Goal: Participate in discussion

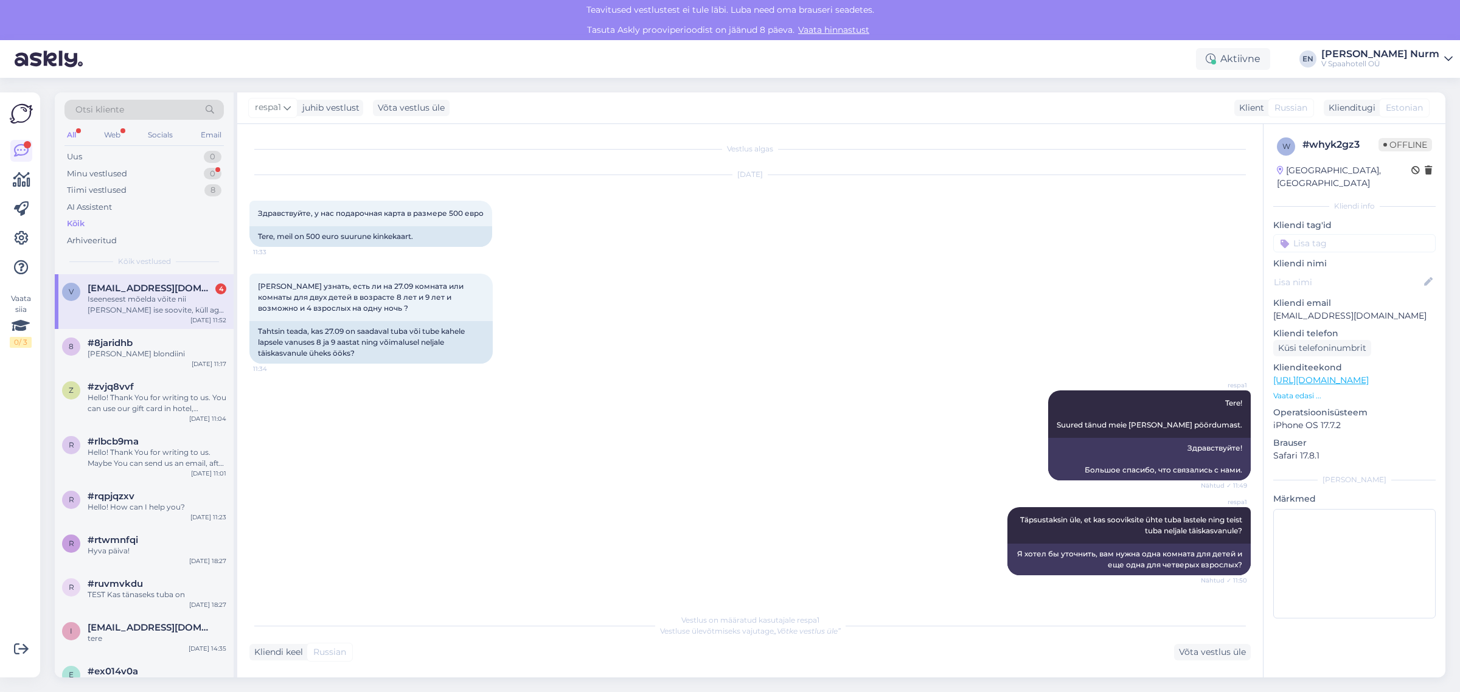
scroll to position [987, 0]
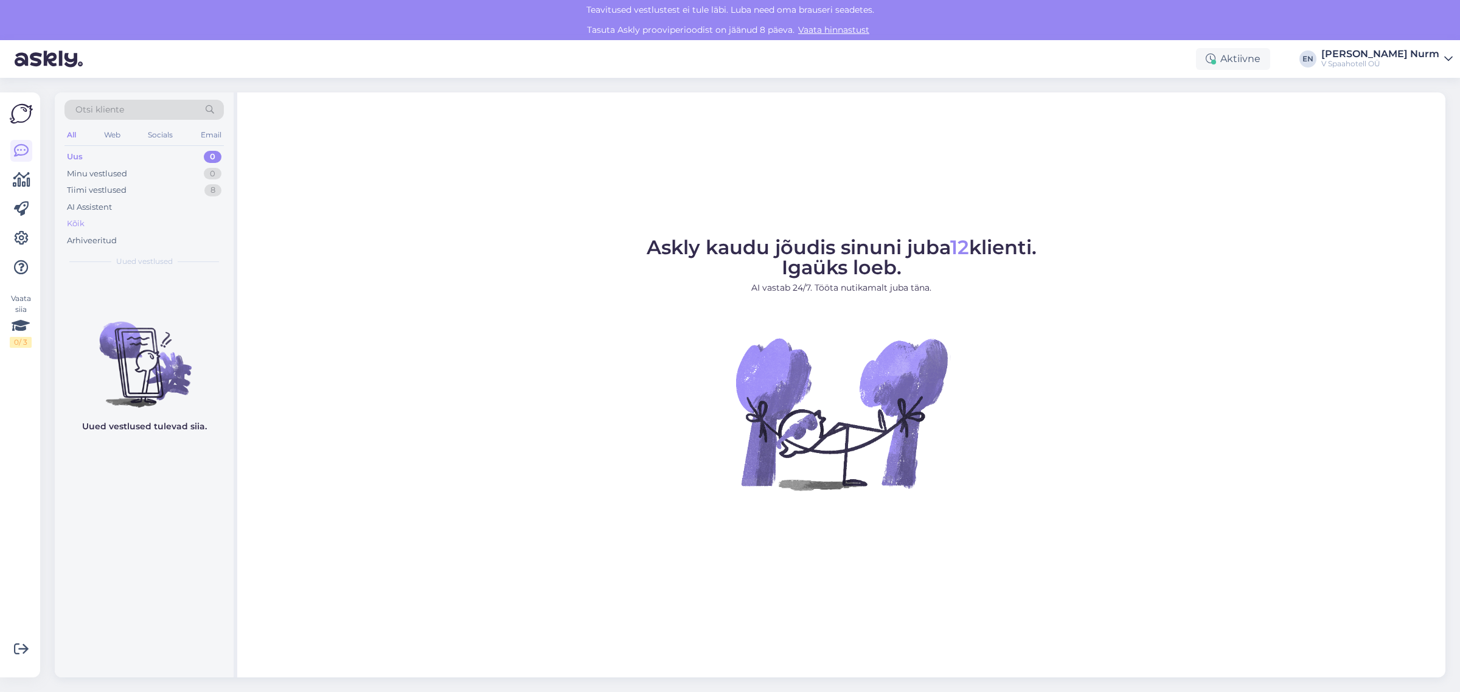
click at [83, 223] on div "Kõik" at bounding box center [76, 224] width 18 height 12
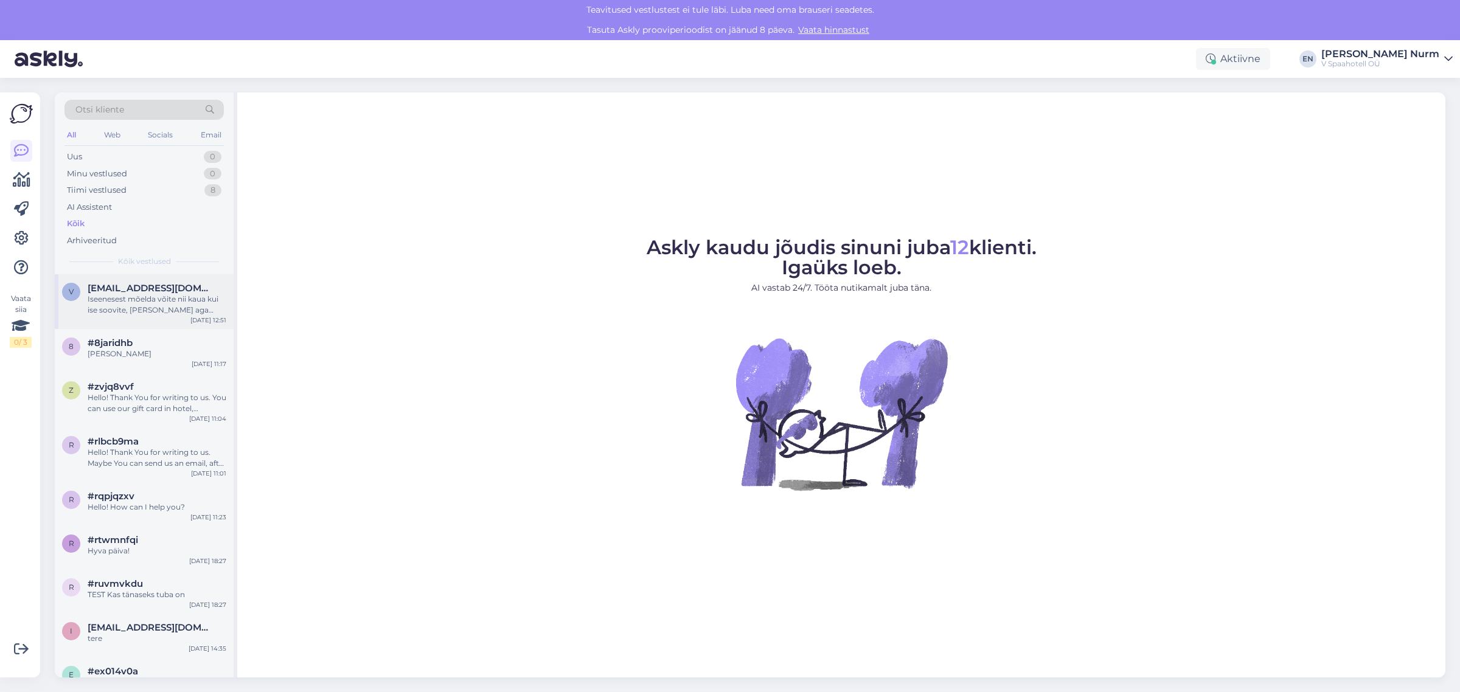
click at [130, 307] on div "Iseenesest mõelda võite nii kaua kui ise soovite, [PERSON_NAME] aga hinnad võiv…" at bounding box center [157, 305] width 139 height 22
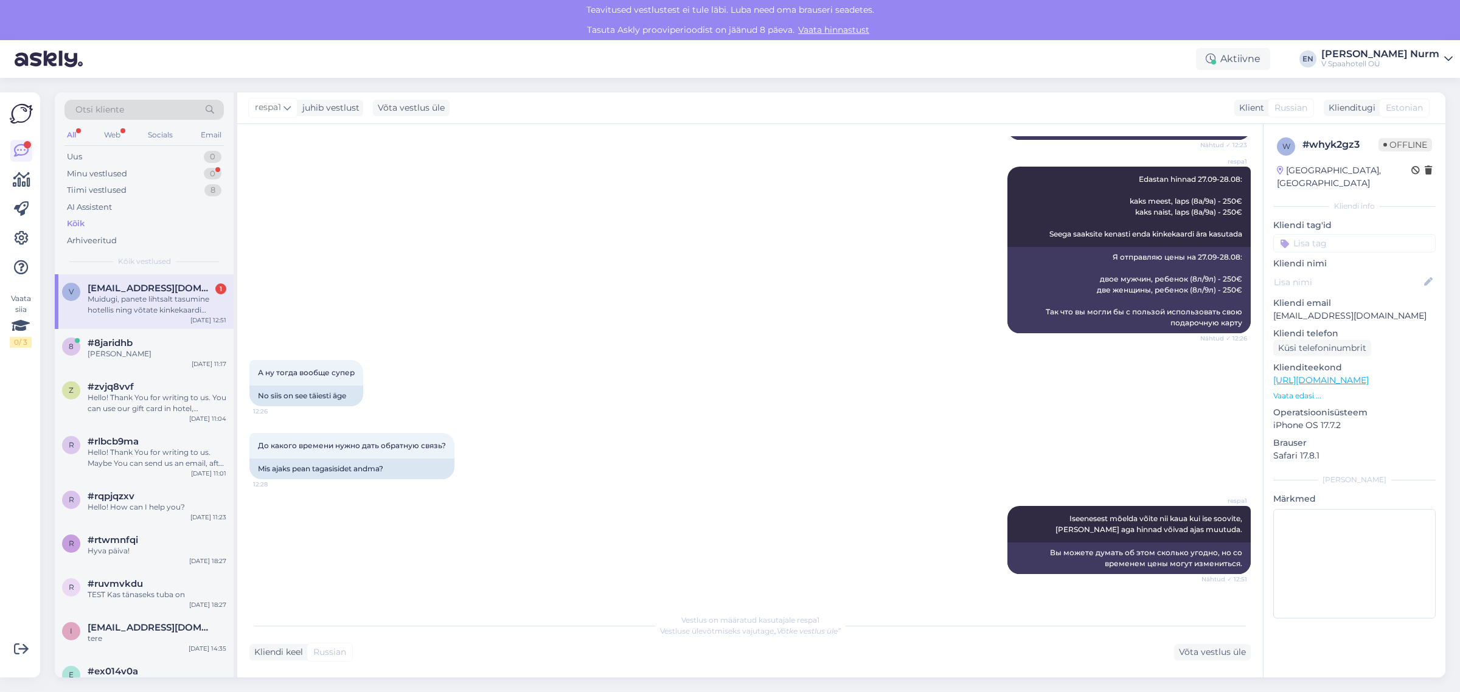
scroll to position [1199, 0]
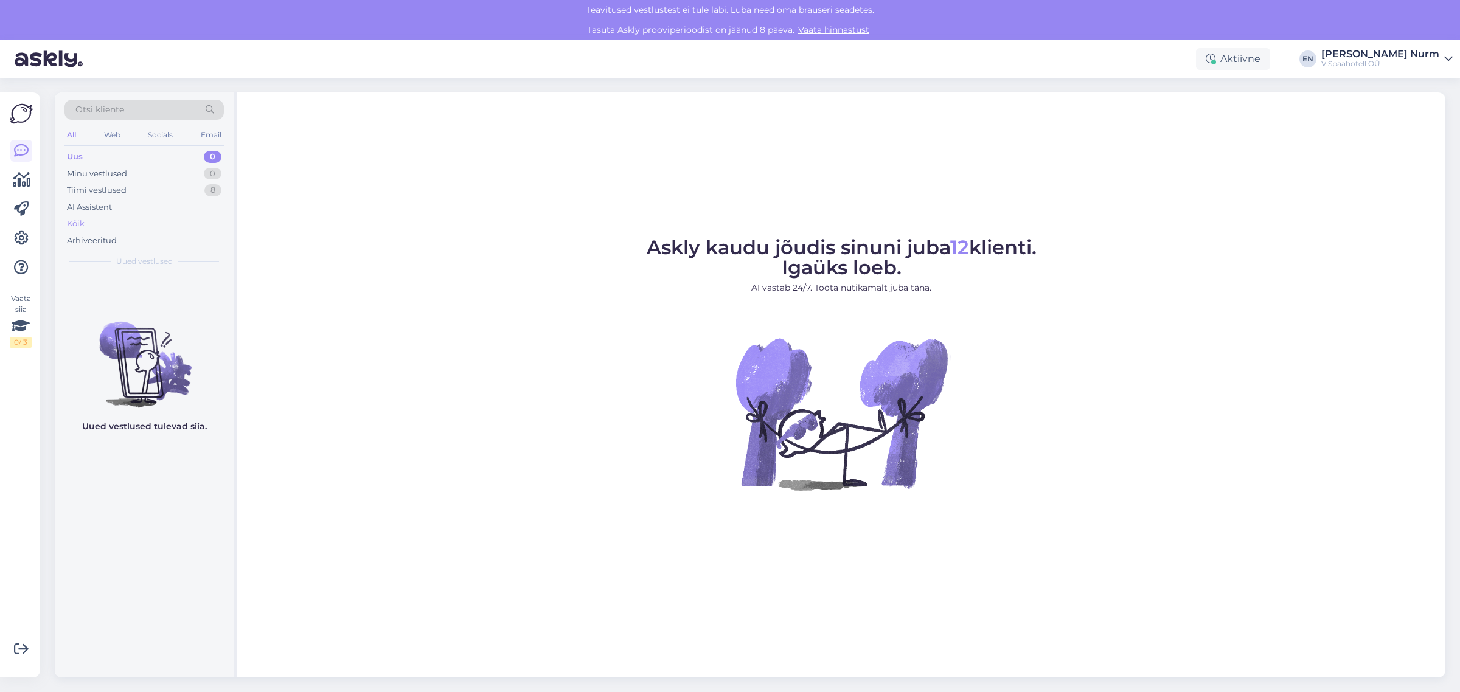
click at [80, 222] on div "Kõik" at bounding box center [76, 224] width 18 height 12
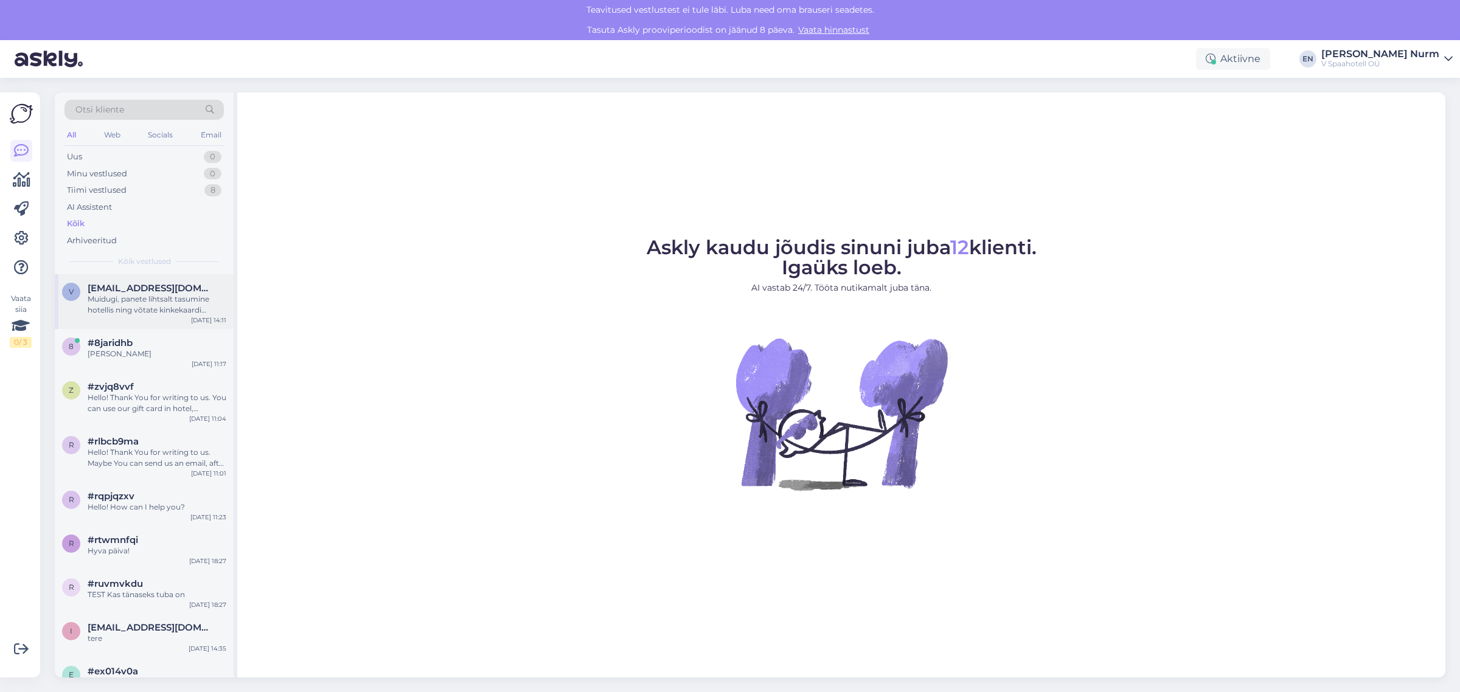
click at [153, 301] on div "Muidugi, panete lihtsalt tasumine hotellis ning võtate kinkekaardi [PERSON_NAME…" at bounding box center [157, 305] width 139 height 22
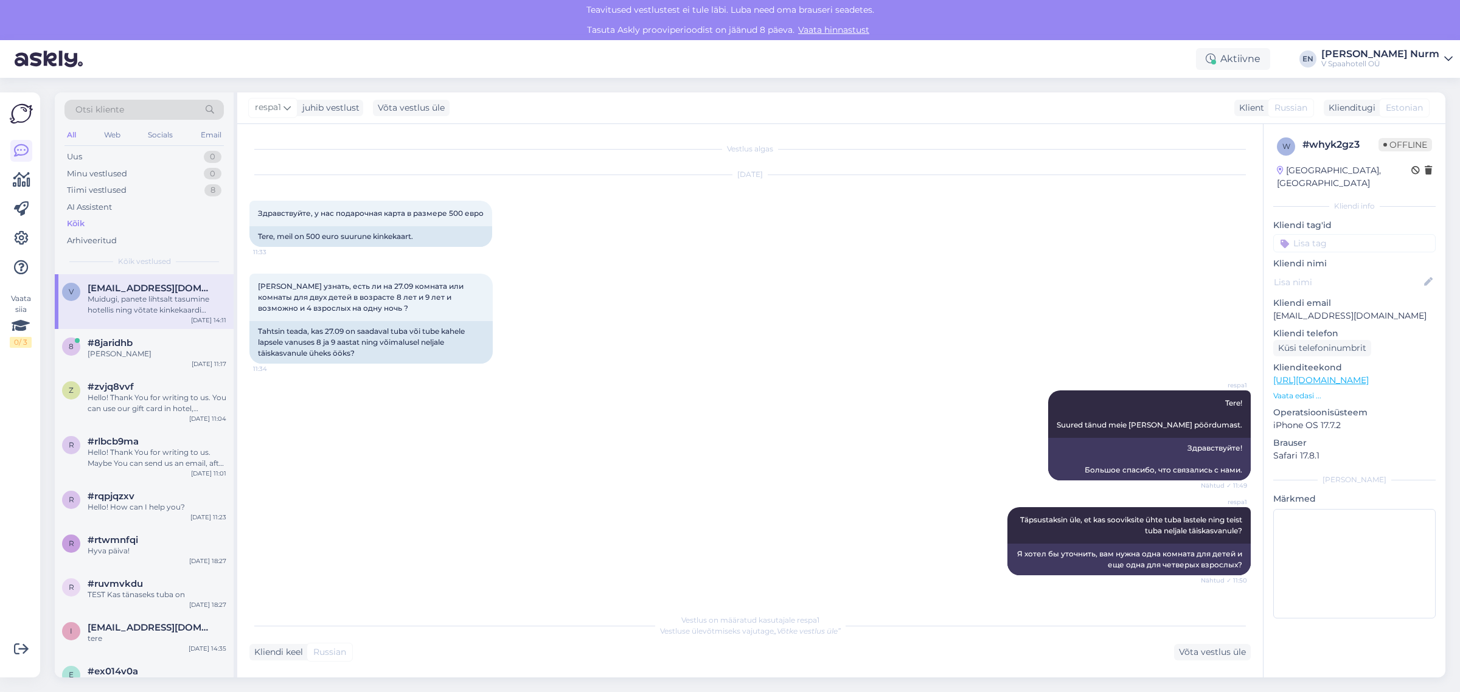
scroll to position [1199, 0]
